Goal: Task Accomplishment & Management: Manage account settings

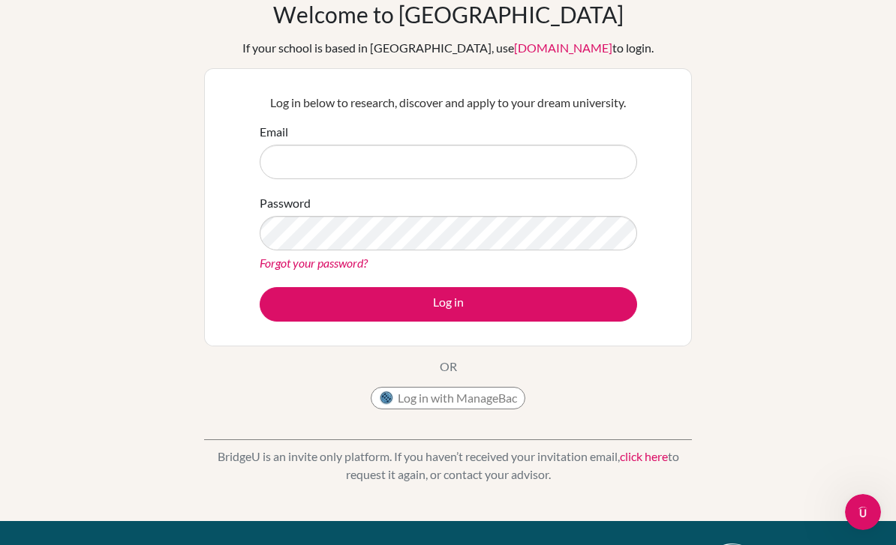
scroll to position [75, 0]
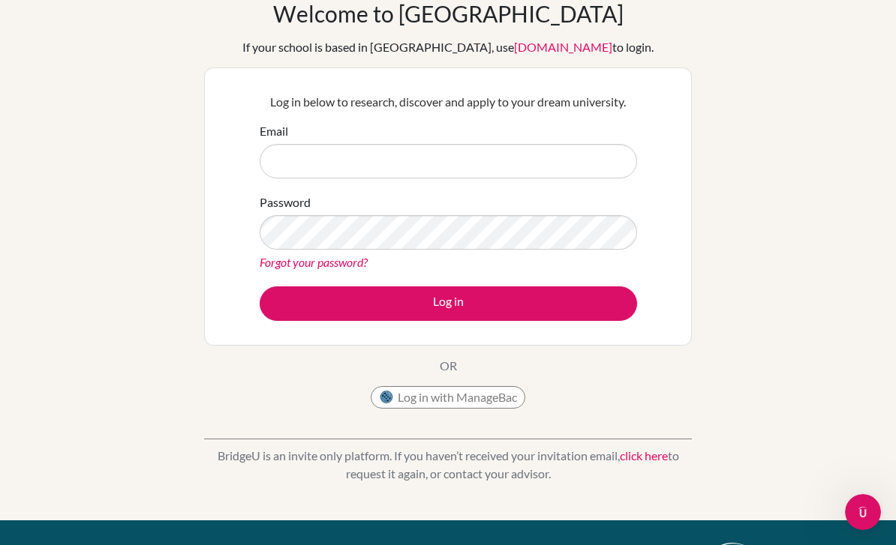
click at [282, 263] on link "Forgot your password?" at bounding box center [314, 262] width 108 height 14
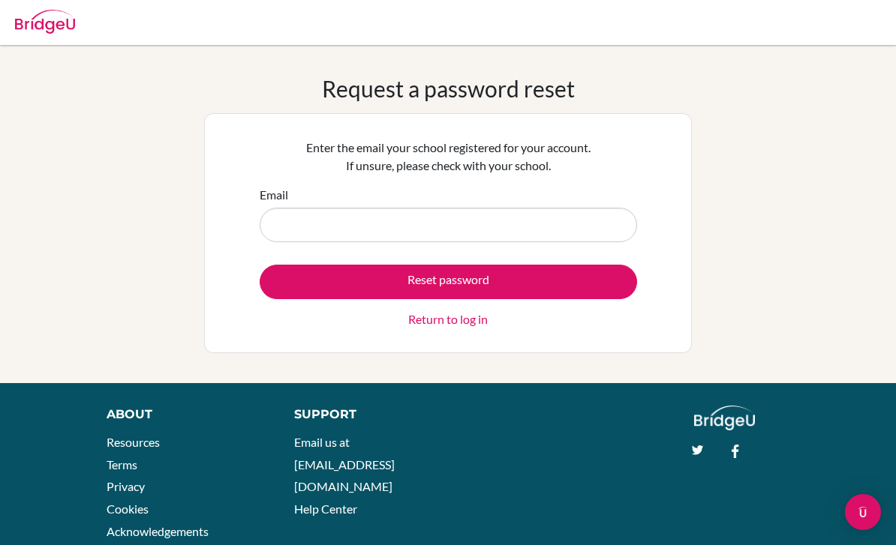
click at [305, 227] on input "Email" at bounding box center [448, 225] width 377 height 35
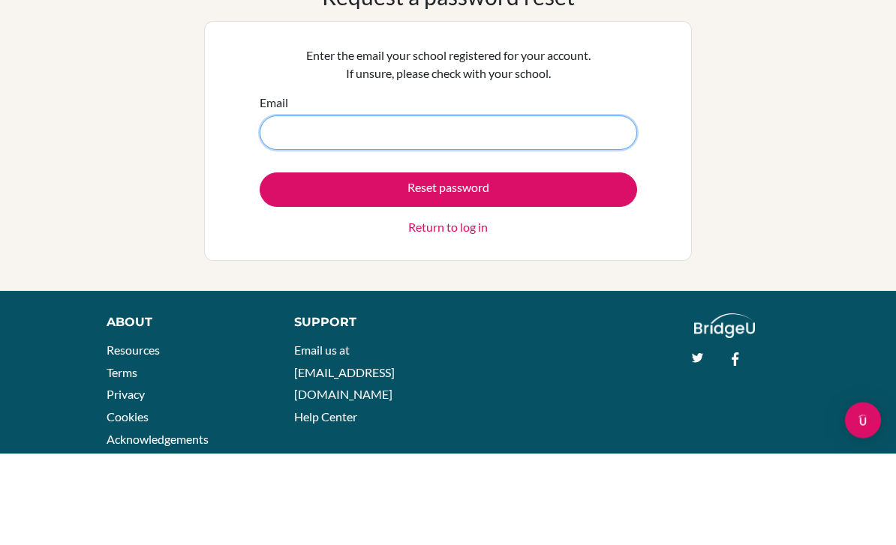
type input "[EMAIL_ADDRESS][DOMAIN_NAME]"
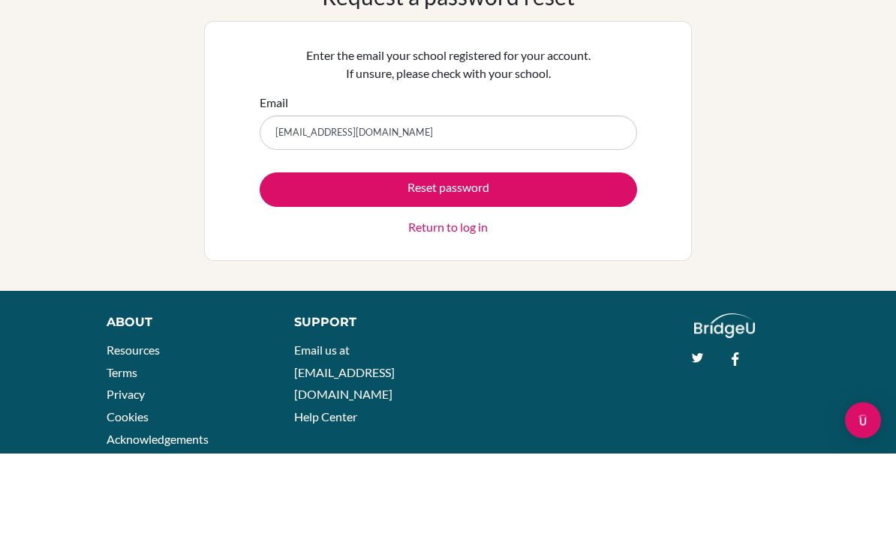
scroll to position [40, 0]
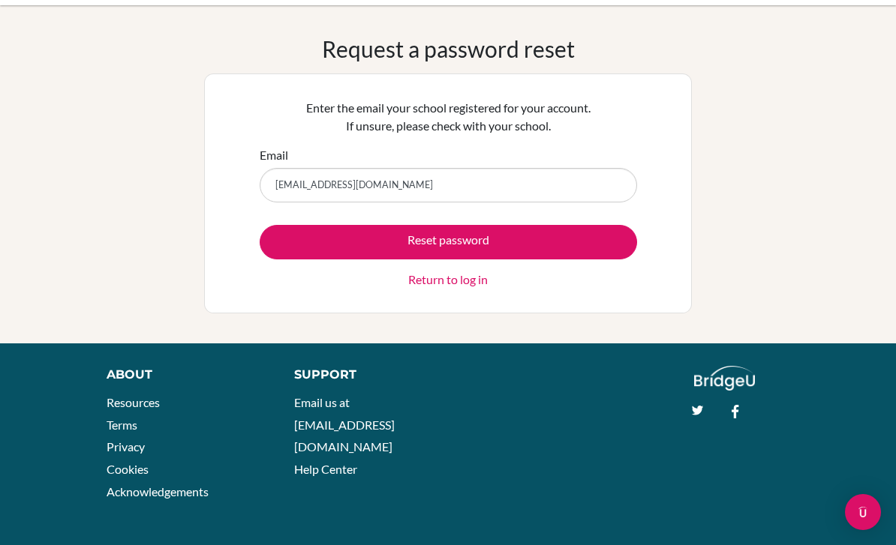
click at [291, 243] on button "Reset password" at bounding box center [448, 242] width 377 height 35
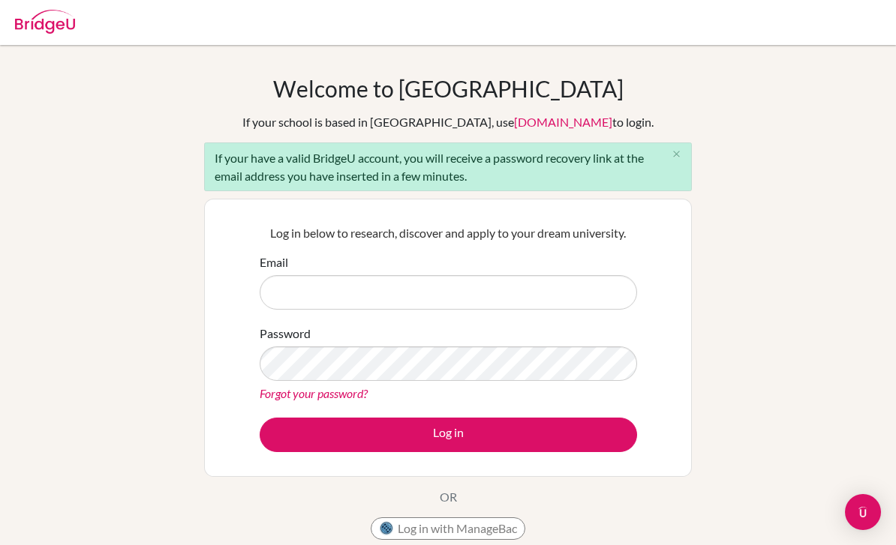
scroll to position [134, 0]
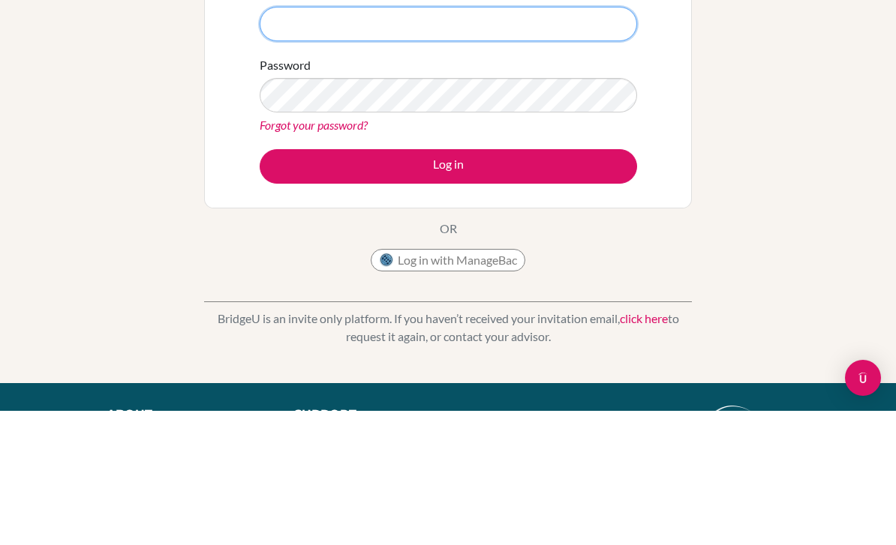
type input "[EMAIL_ADDRESS][DOMAIN_NAME]"
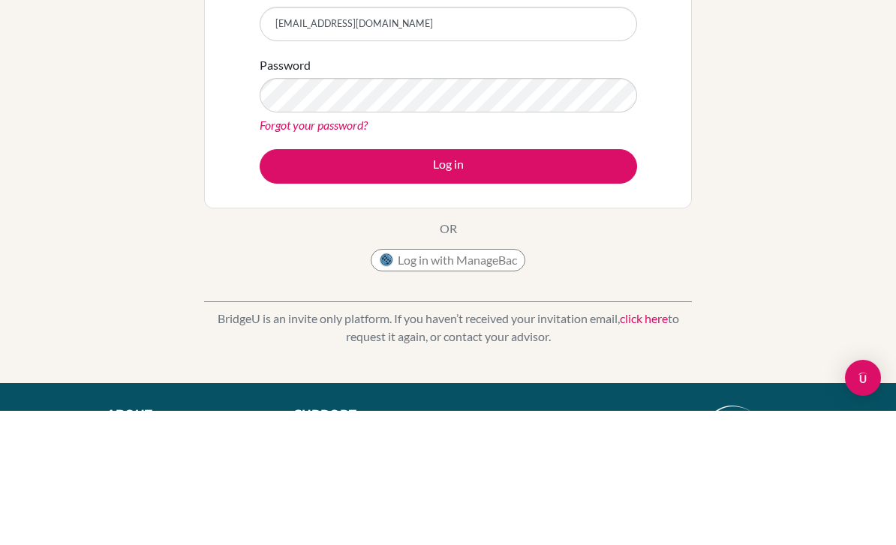
click at [448, 300] on button "Log in" at bounding box center [448, 301] width 377 height 35
